Goal: Find specific page/section: Locate a particular part of the current website

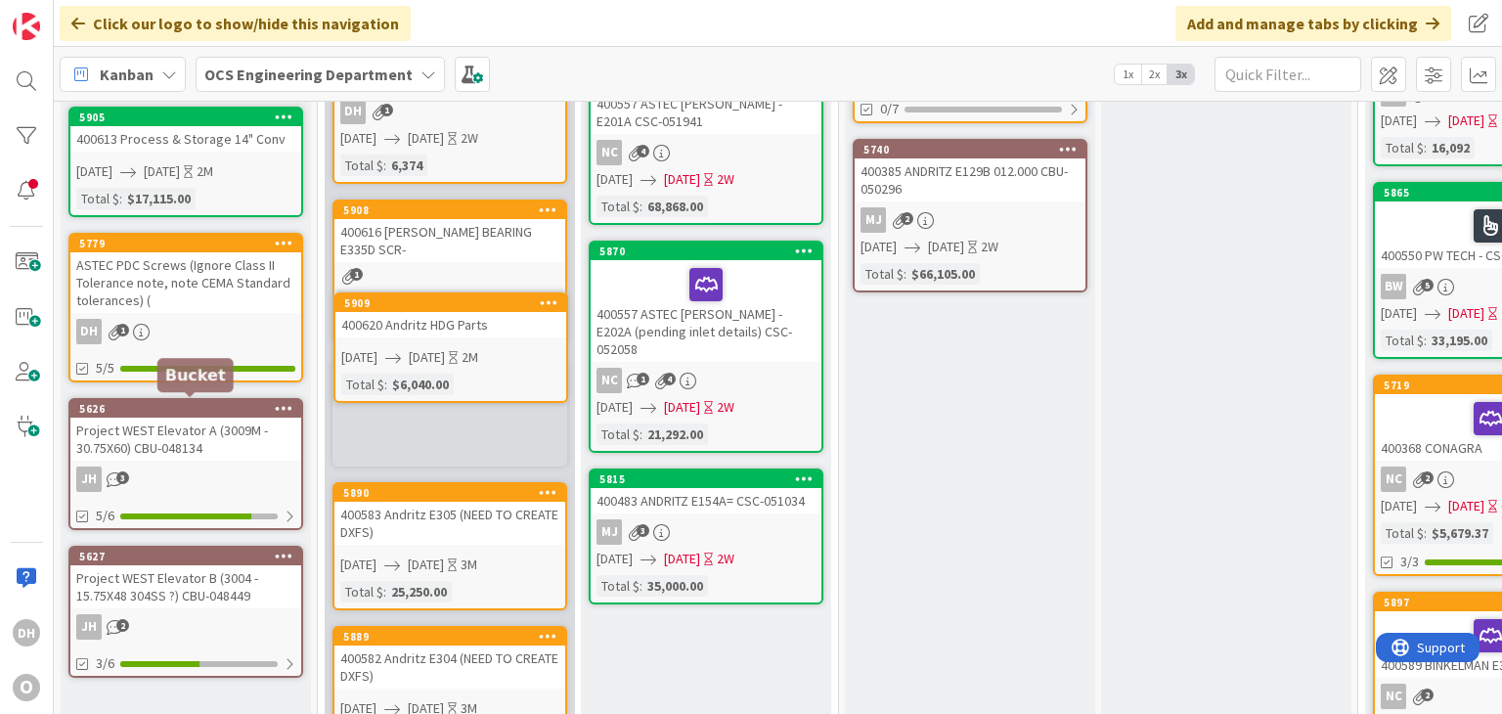
scroll to position [223, 0]
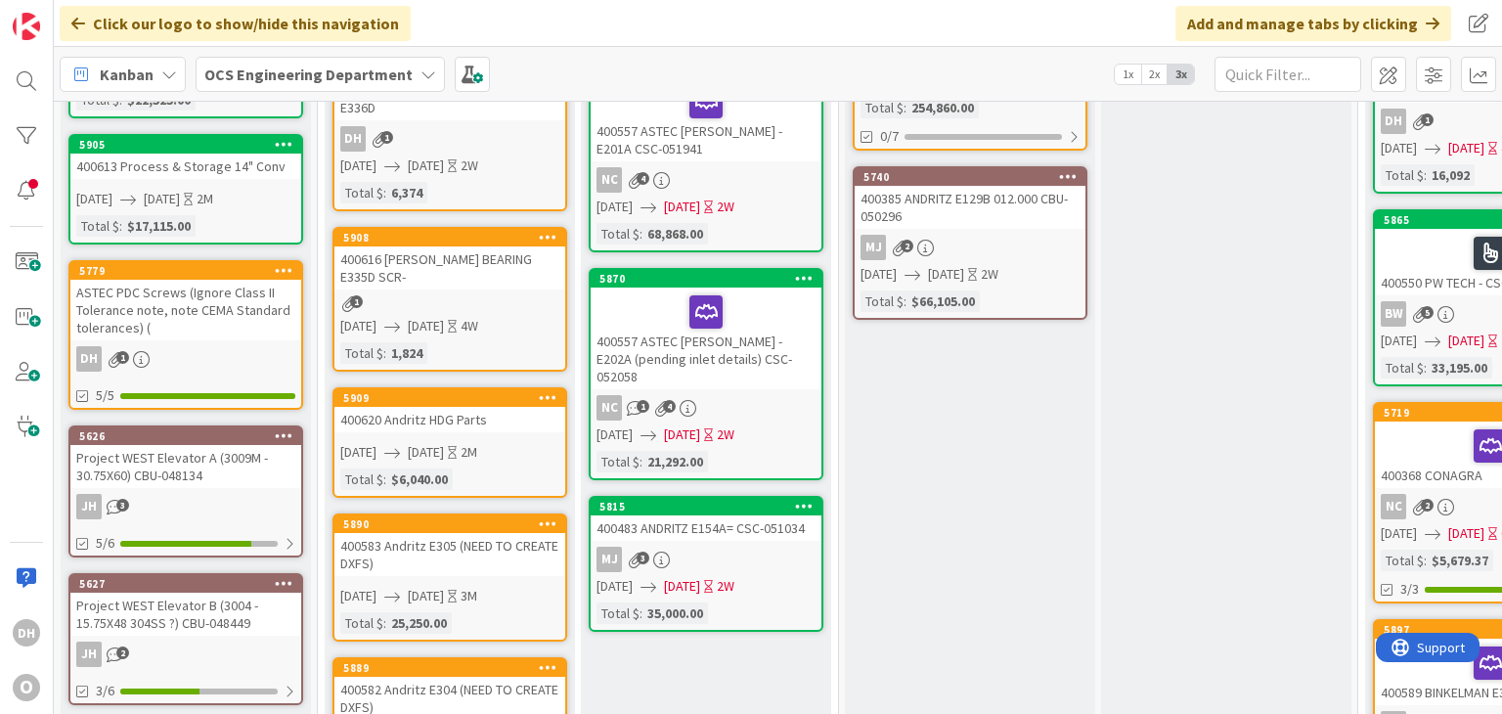
click at [493, 407] on div "400620 Andritz HDG Parts" at bounding box center [449, 419] width 231 height 25
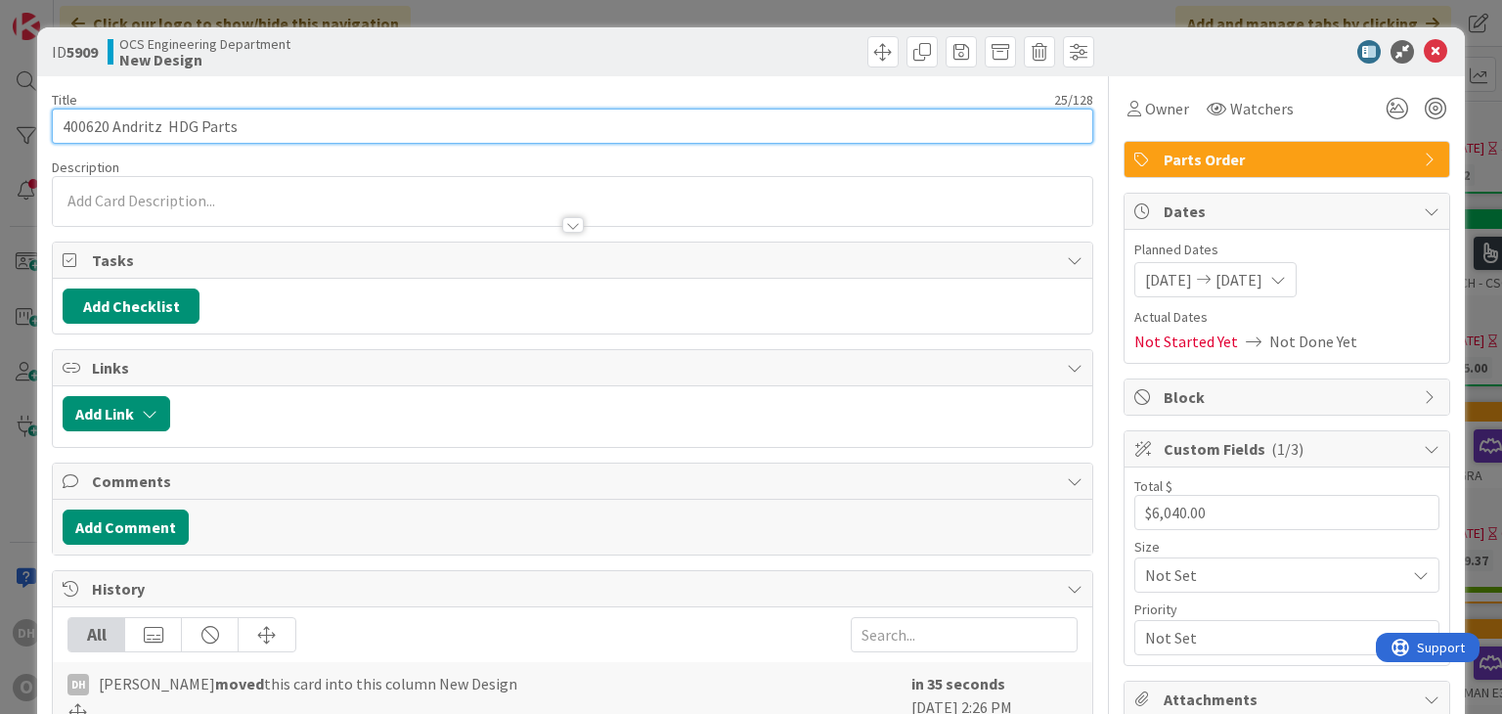
click at [305, 126] on input "400620 Andritz HDG Parts" at bounding box center [572, 126] width 1040 height 35
type input "400620 Andritz HDG Parts (need to create DXFs)"
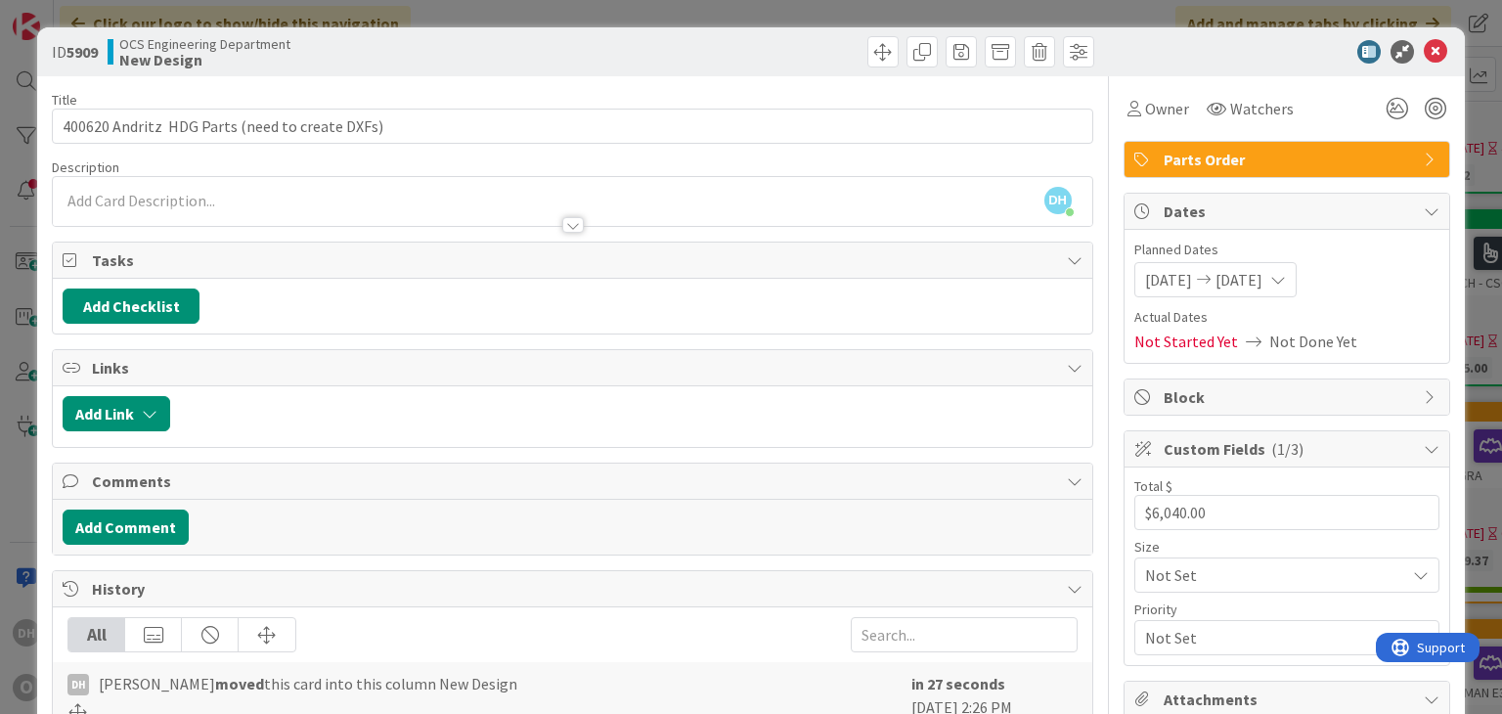
click at [1431, 51] on icon at bounding box center [1435, 51] width 23 height 23
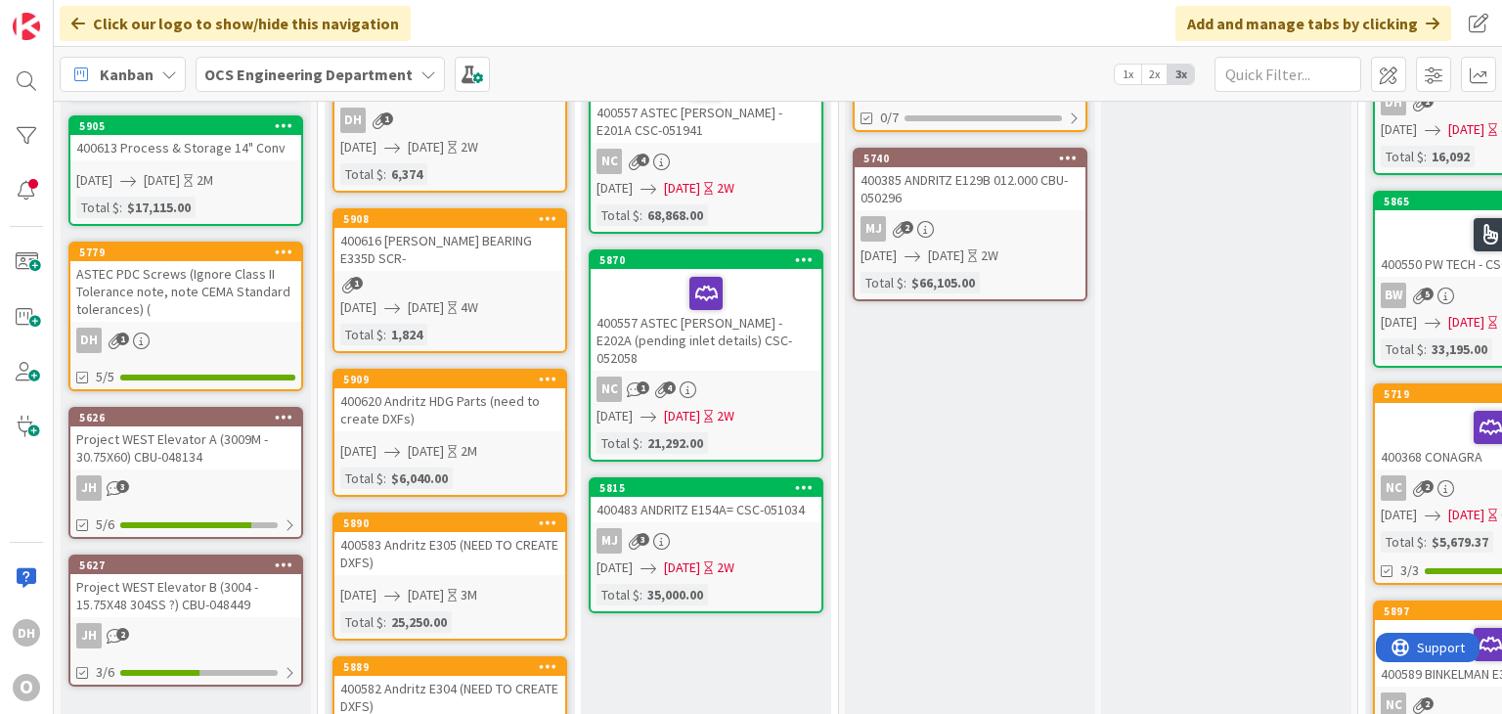
scroll to position [391, 0]
